Goal: Task Accomplishment & Management: Use online tool/utility

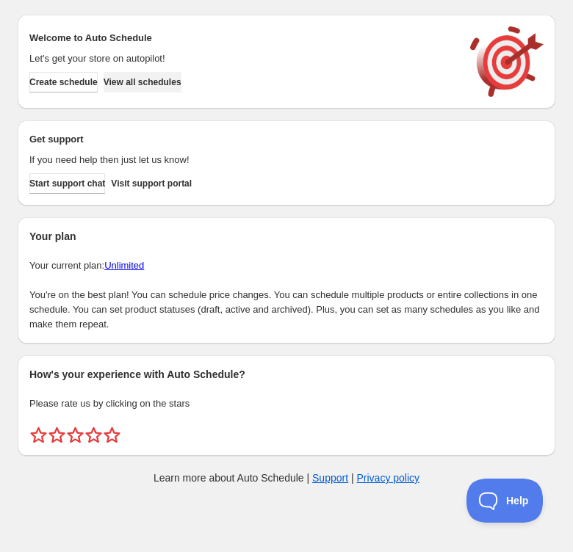
click at [173, 86] on span "View all schedules" at bounding box center [143, 82] width 78 height 12
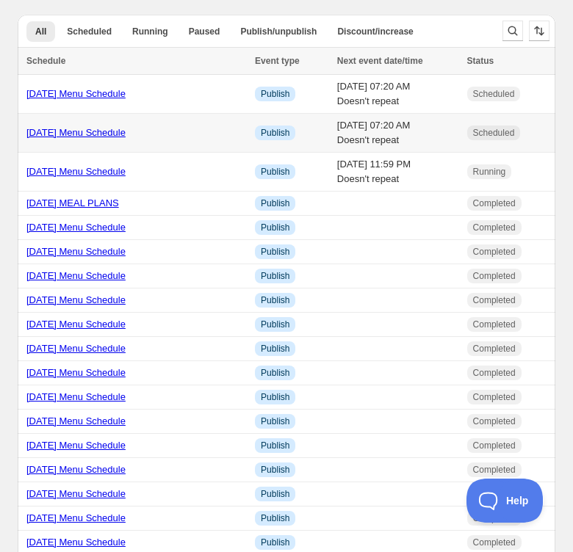
click at [87, 132] on link "9/05/25 Menu Schedule" at bounding box center [75, 132] width 99 height 11
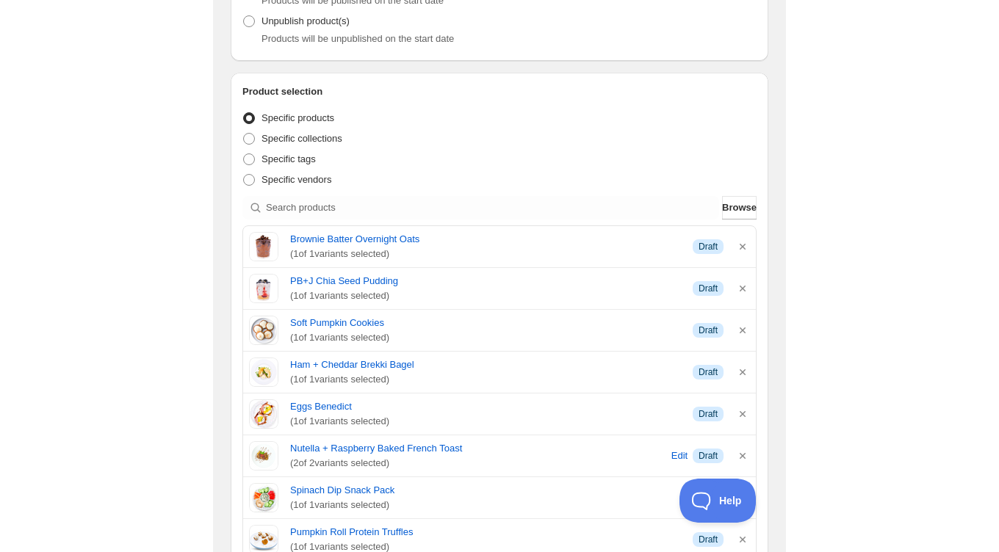
scroll to position [214, 0]
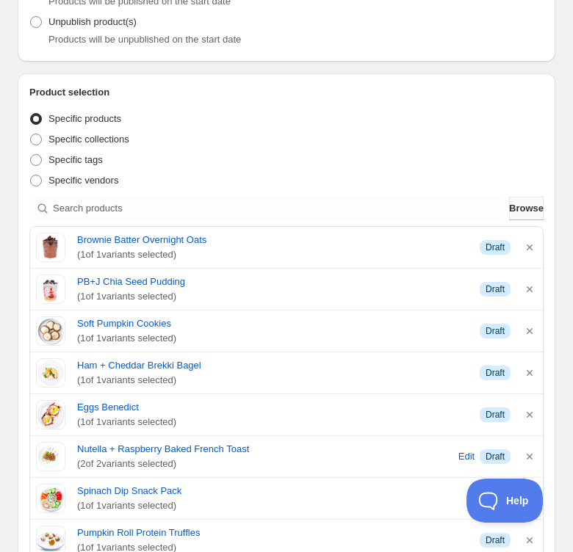
click at [521, 213] on span "Browse" at bounding box center [526, 208] width 35 height 15
